Goal: Transaction & Acquisition: Purchase product/service

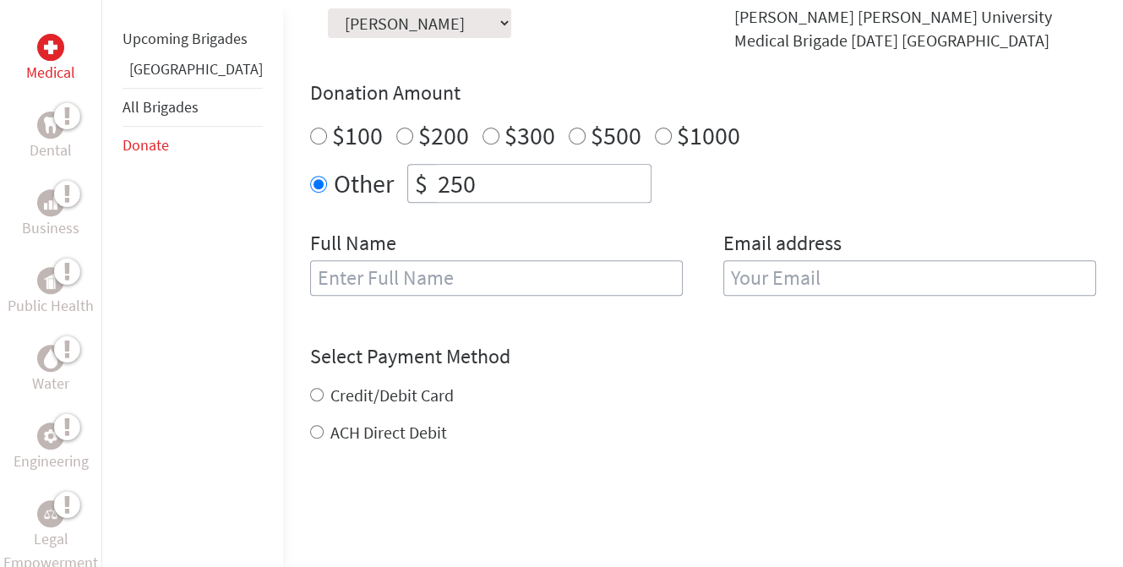
scroll to position [567, 0]
click at [434, 192] on input "250" at bounding box center [542, 184] width 216 height 37
type input "2"
type input "5"
click at [564, 282] on input "text" at bounding box center [496, 278] width 373 height 35
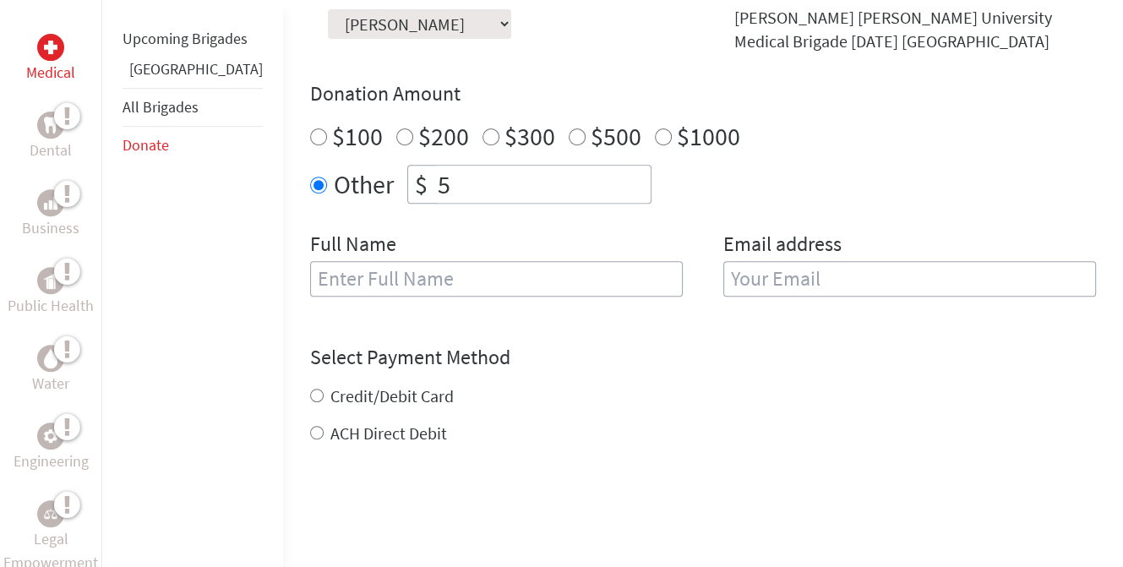
type input "[PERSON_NAME]"
type input "[EMAIL_ADDRESS][DOMAIN_NAME]"
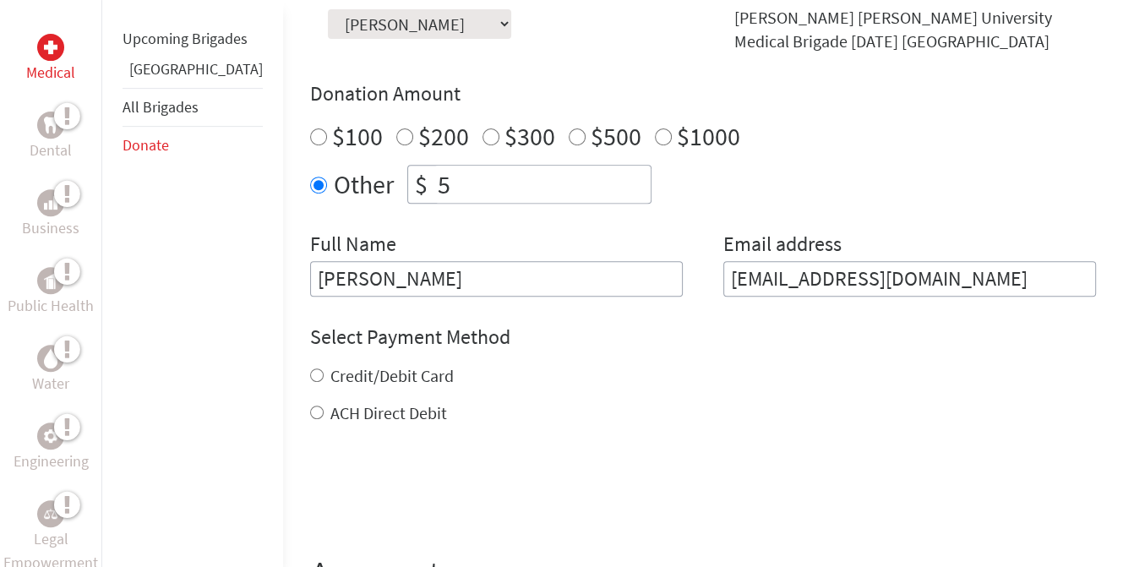
click at [380, 374] on label "Credit/Debit Card" at bounding box center [391, 375] width 123 height 21
click at [324, 374] on input "Credit/Debit Card" at bounding box center [317, 375] width 14 height 14
radio input "true"
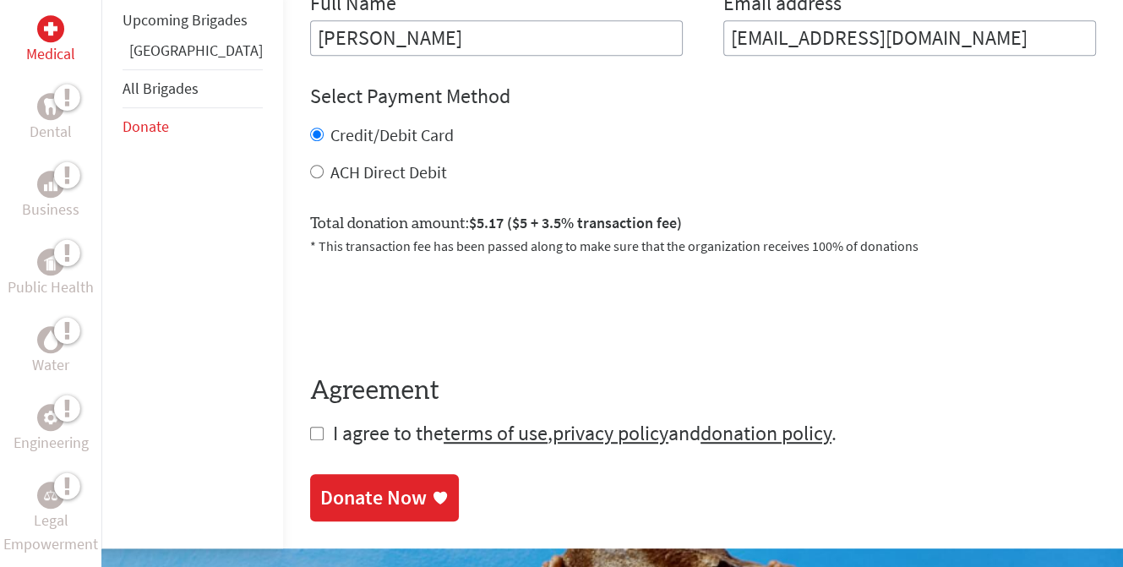
scroll to position [837, 0]
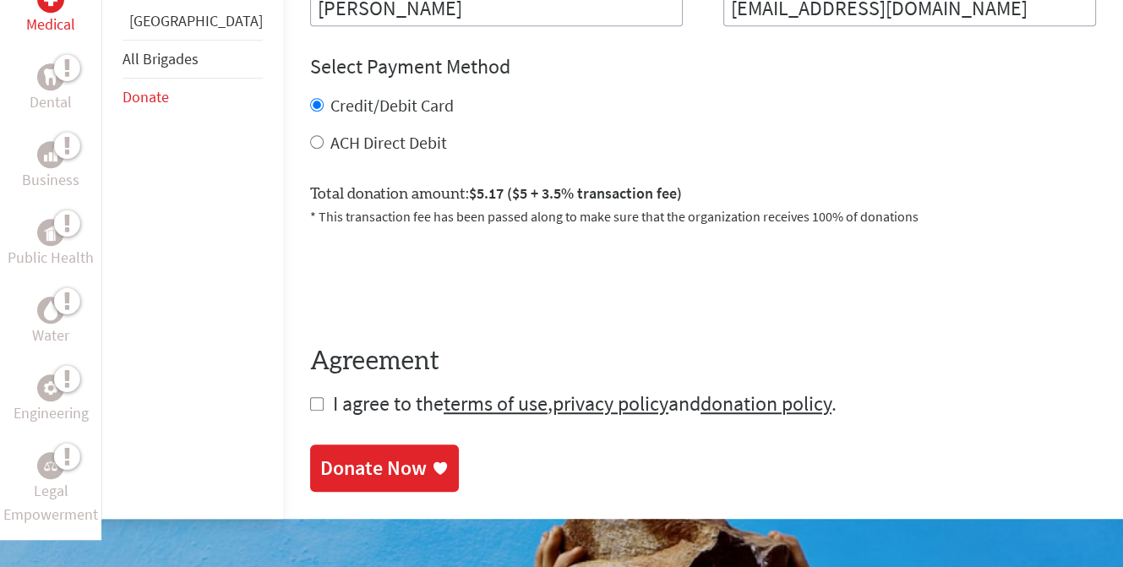
click at [310, 400] on input "checkbox" at bounding box center [317, 404] width 14 height 14
checkbox input "true"
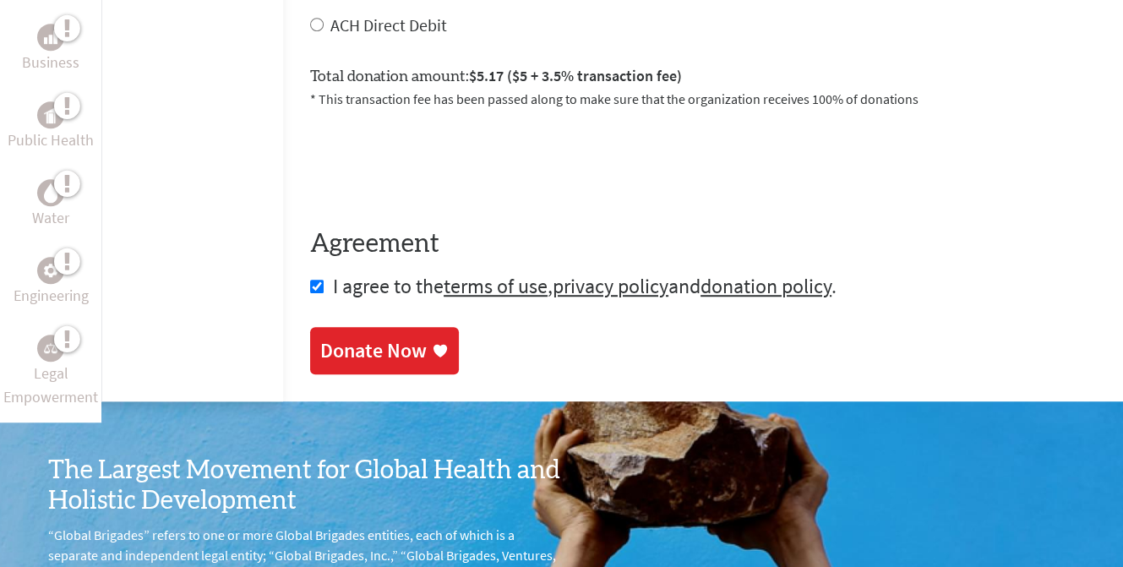
scroll to position [956, 0]
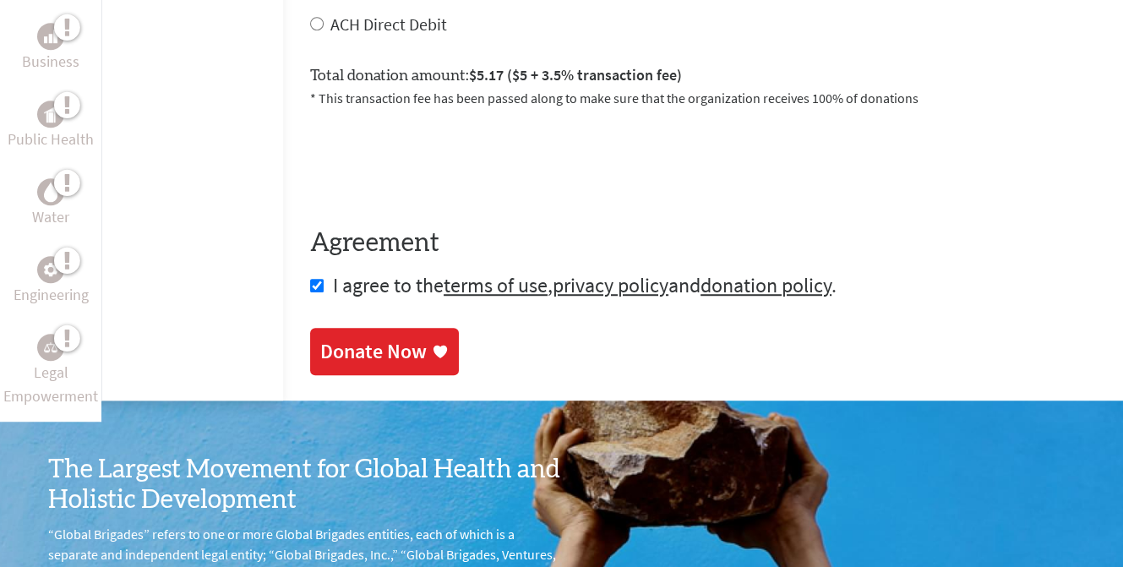
click at [320, 359] on div "Donate Now" at bounding box center [373, 351] width 106 height 27
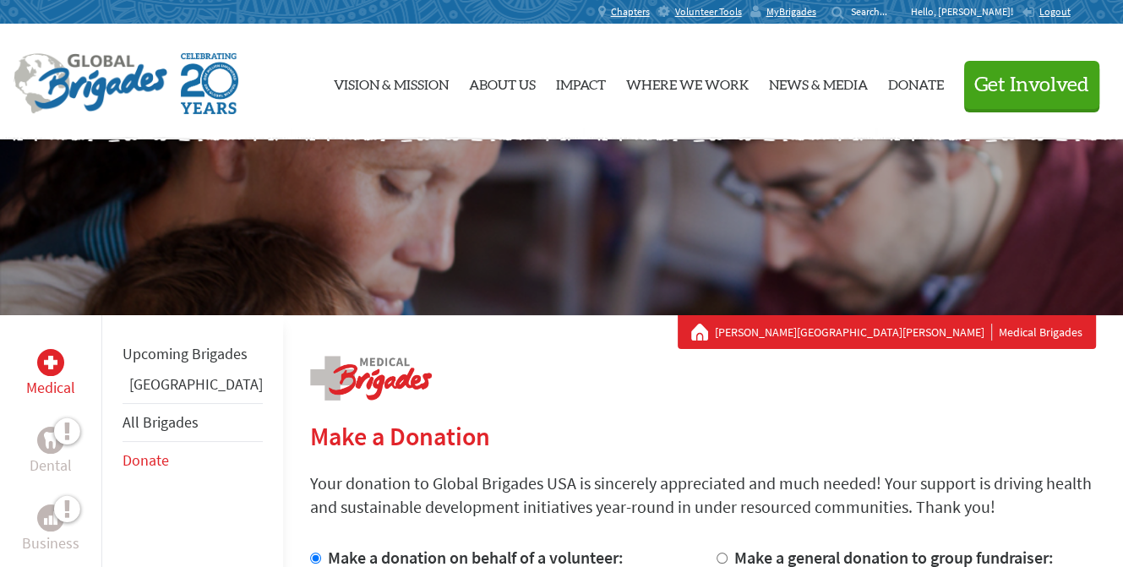
scroll to position [176, 0]
